Goal: Transaction & Acquisition: Book appointment/travel/reservation

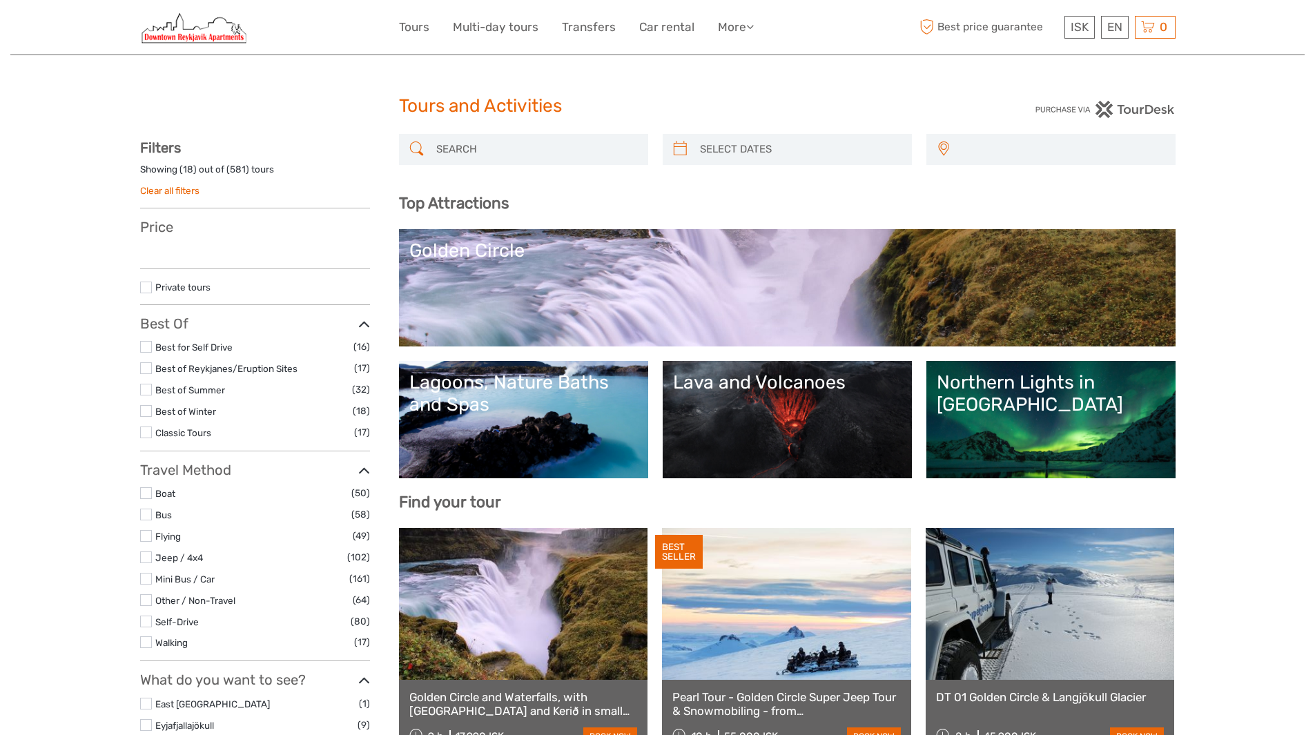
select select
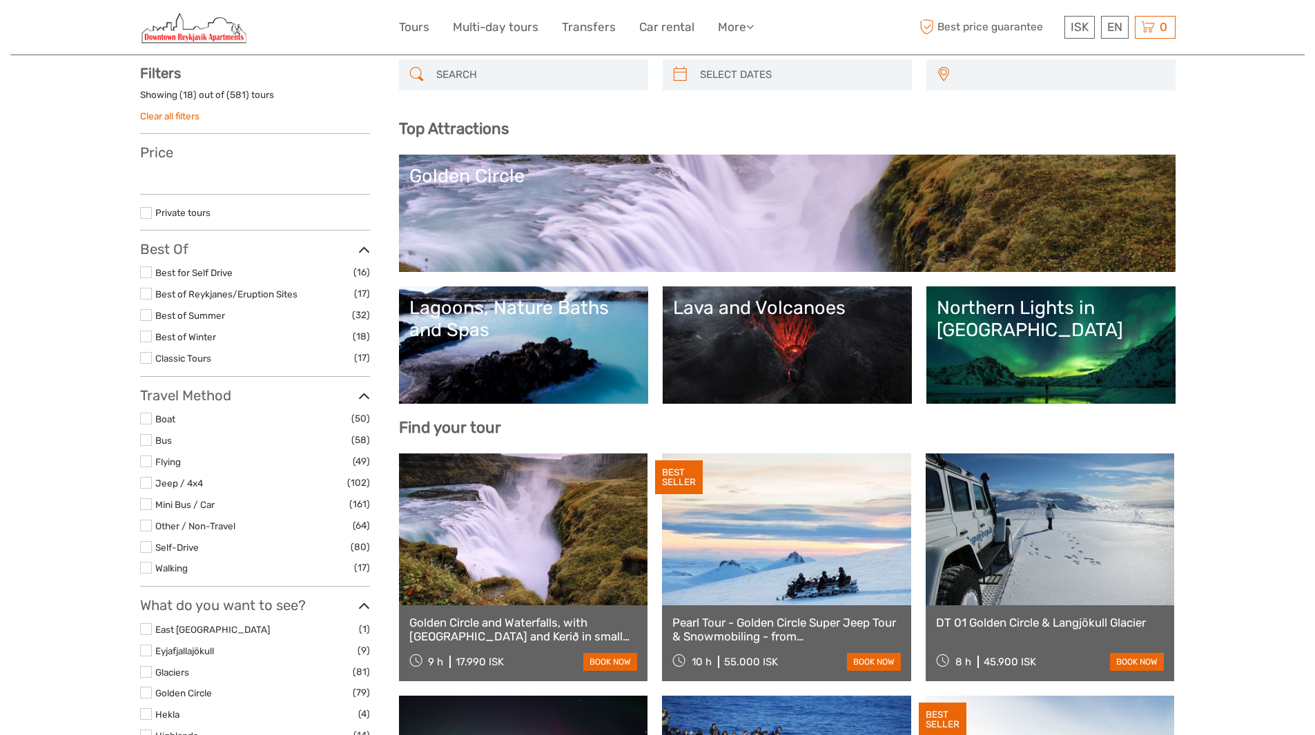
select select
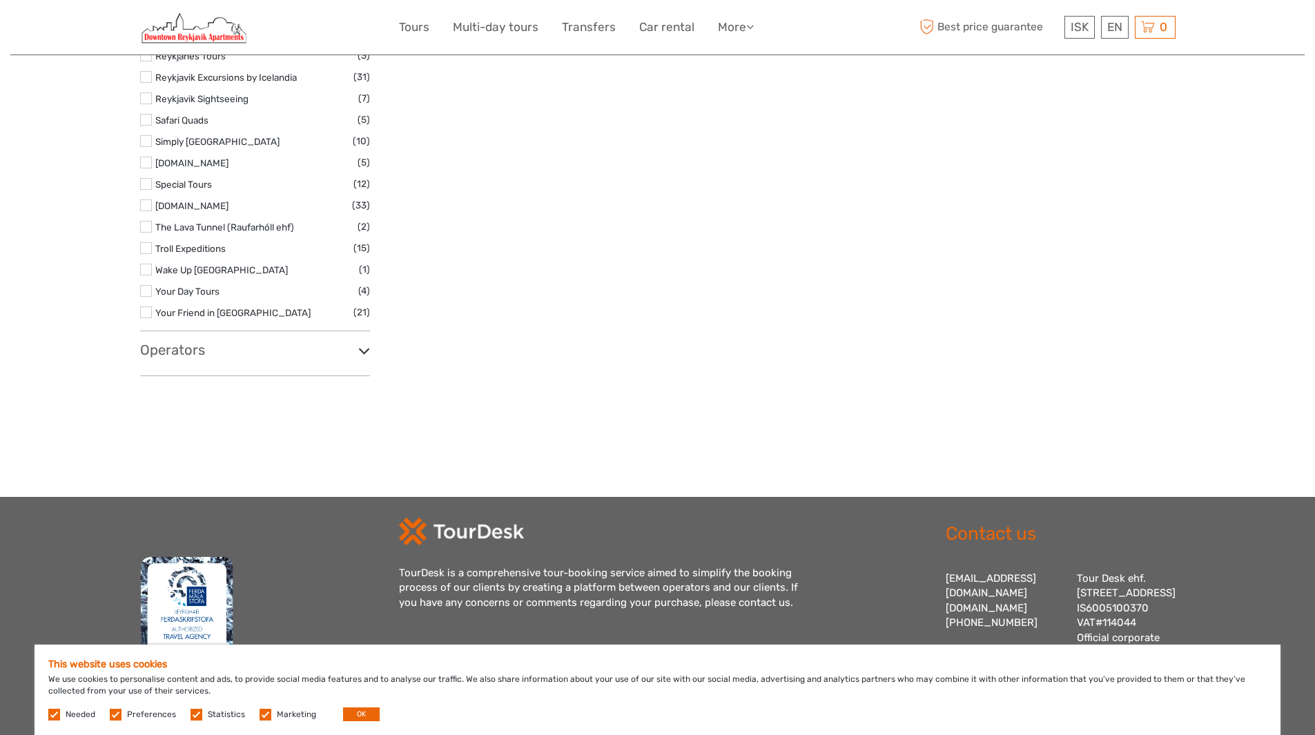
scroll to position [2140, 0]
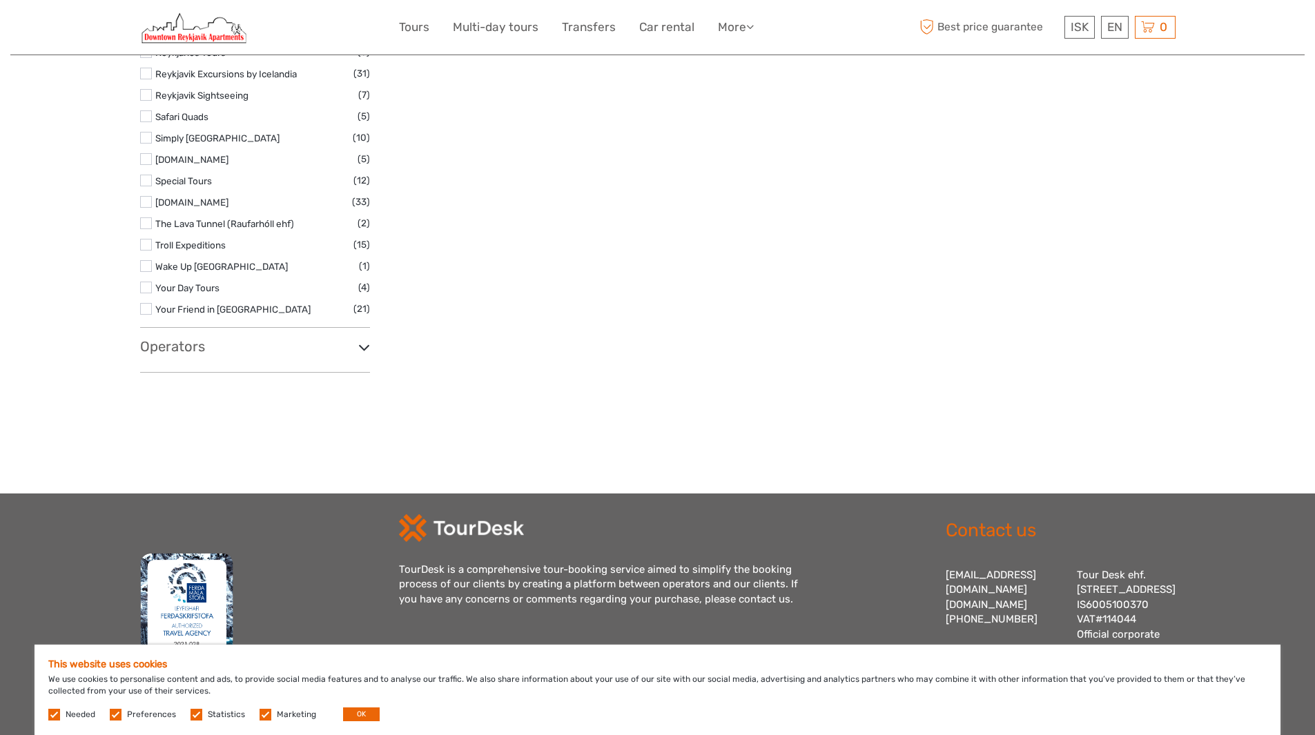
click at [245, 345] on h3 "Operators" at bounding box center [255, 346] width 230 height 17
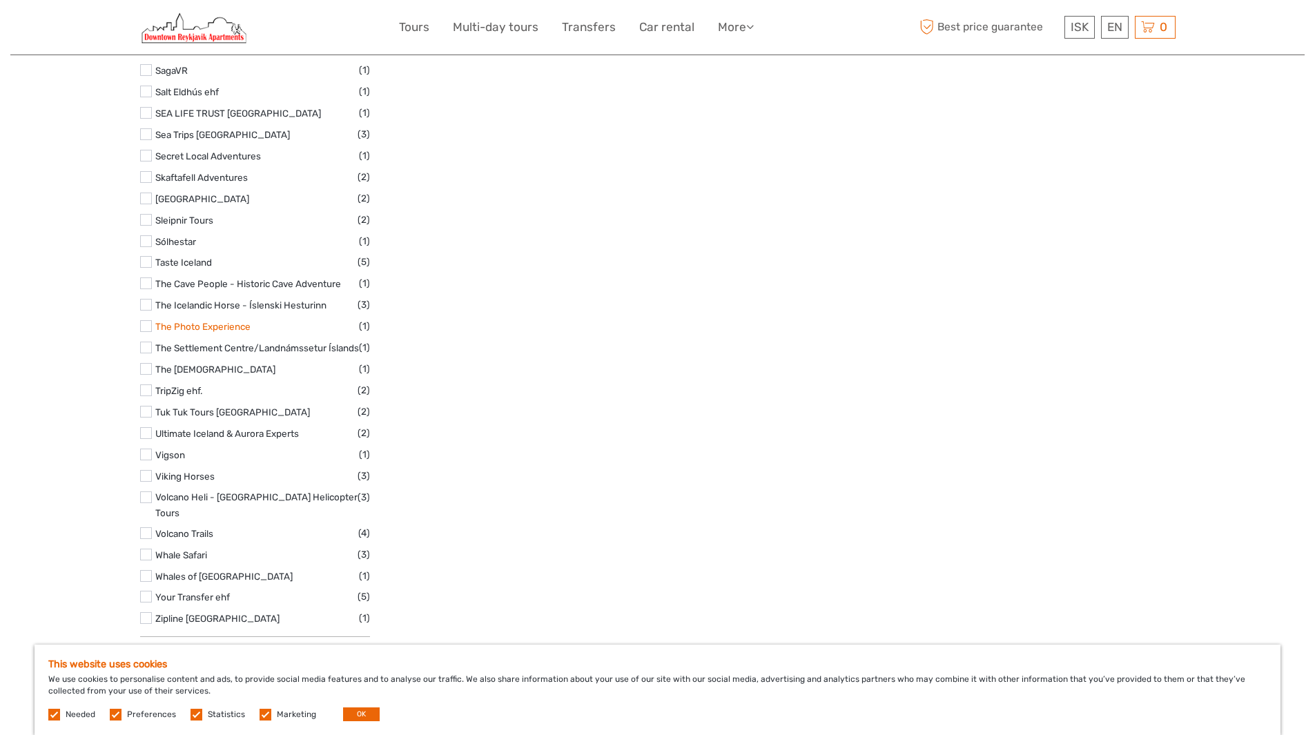
scroll to position [4142, 0]
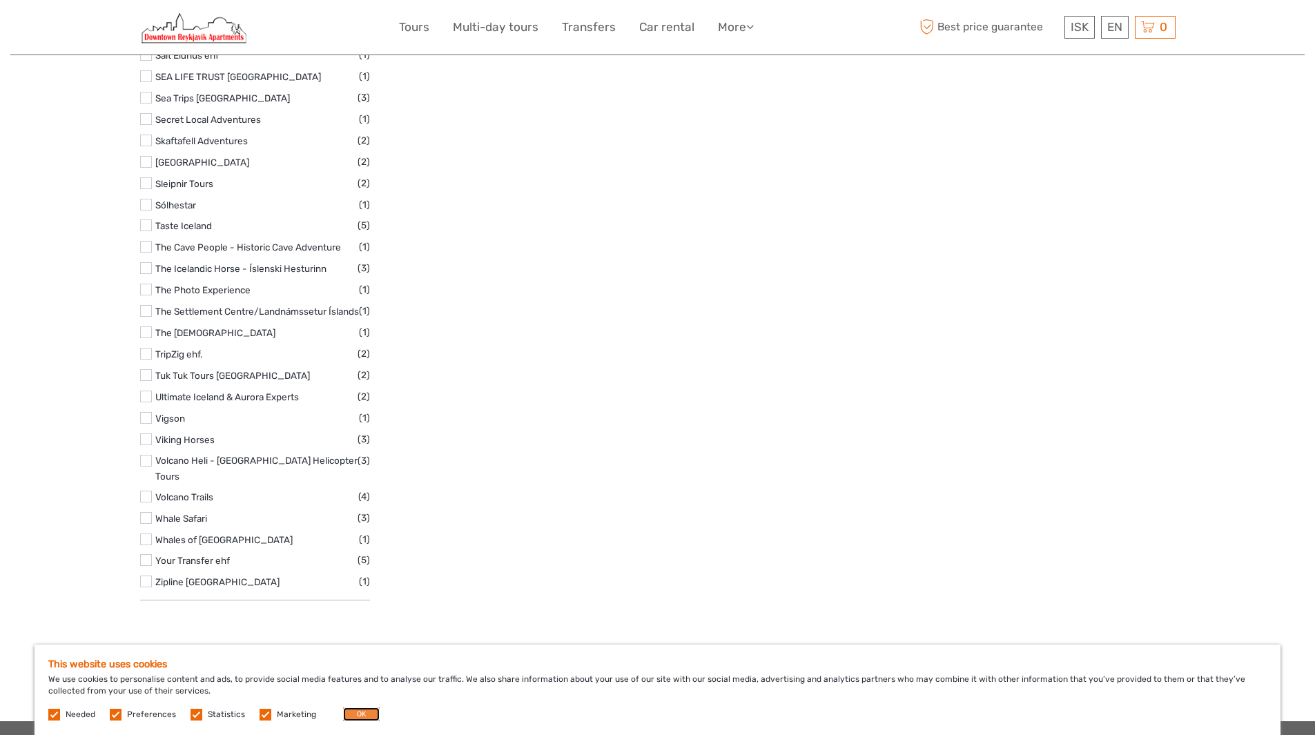
click at [357, 712] on button "OK" at bounding box center [361, 715] width 37 height 14
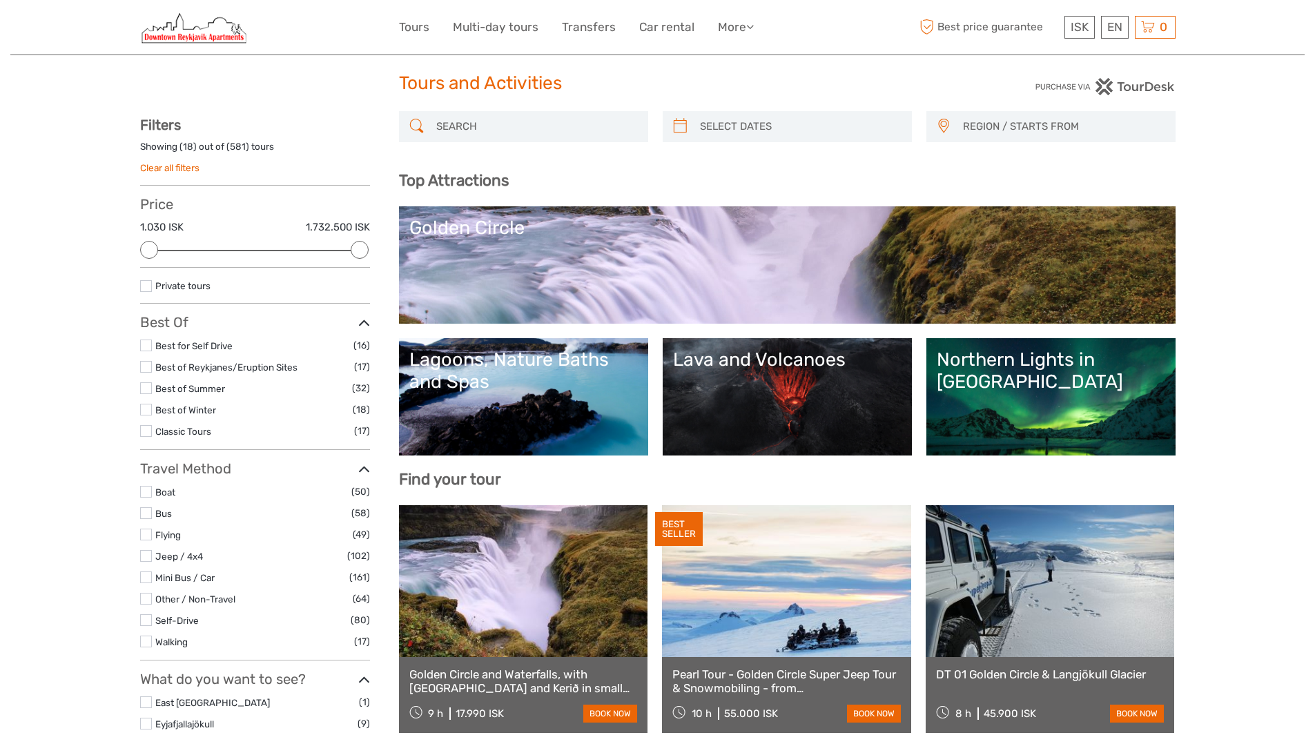
scroll to position [0, 0]
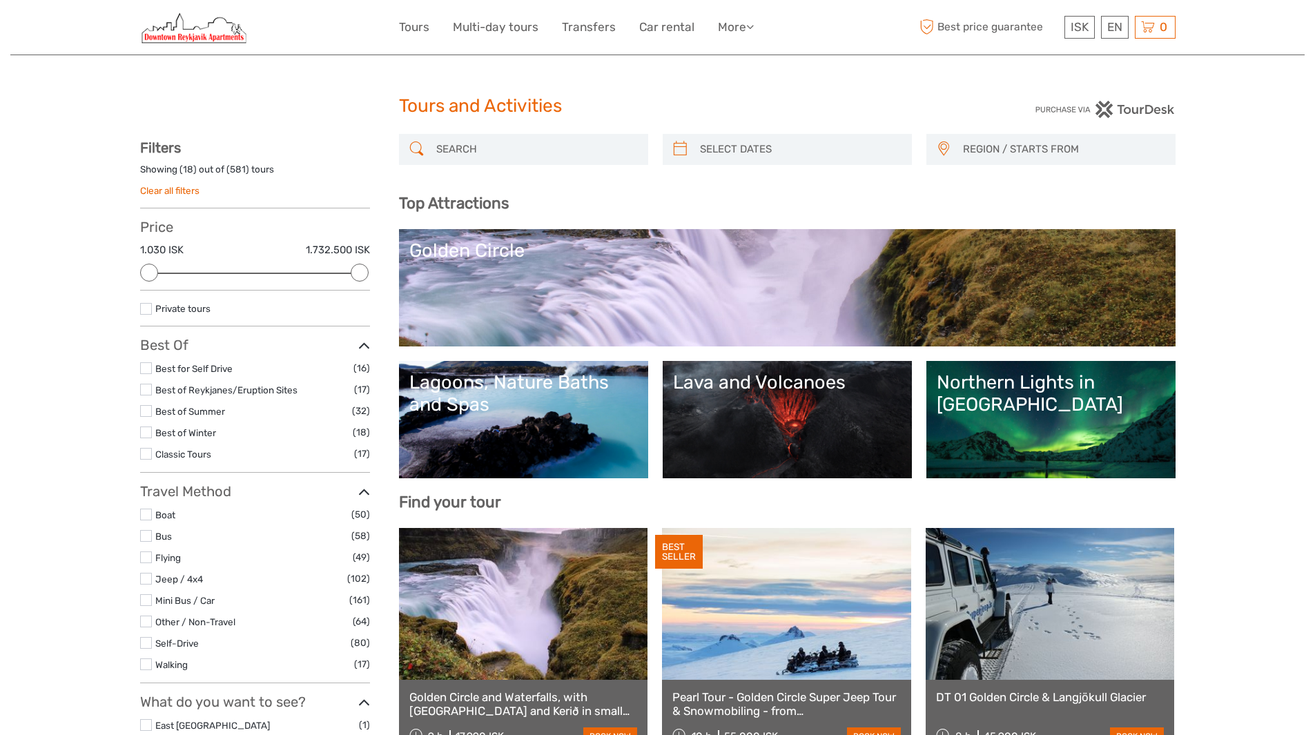
click at [485, 273] on link "Golden Circle" at bounding box center [787, 288] width 756 height 97
